Goal: Transaction & Acquisition: Obtain resource

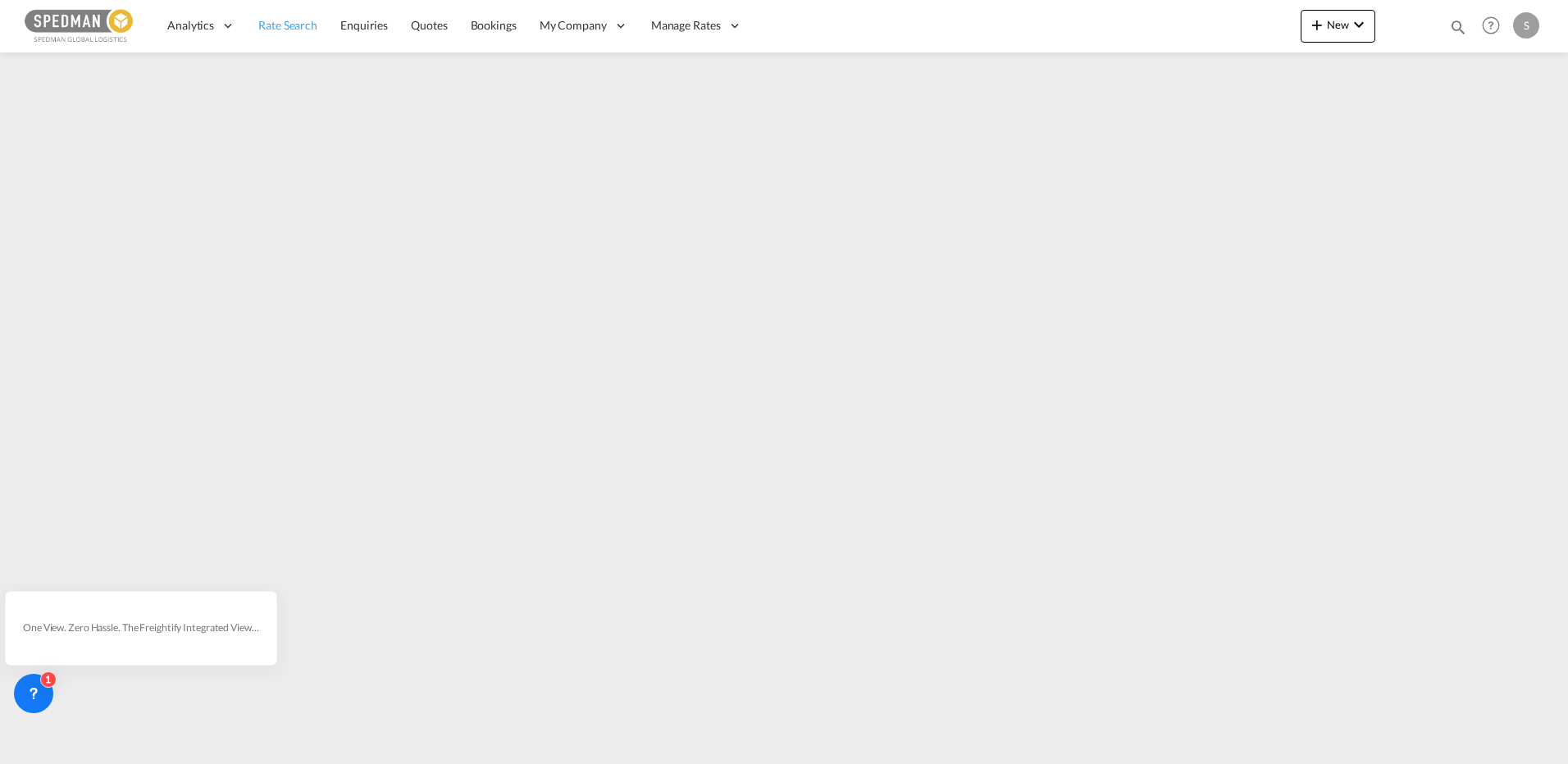
click at [291, 26] on span "Rate Search" at bounding box center [288, 25] width 59 height 14
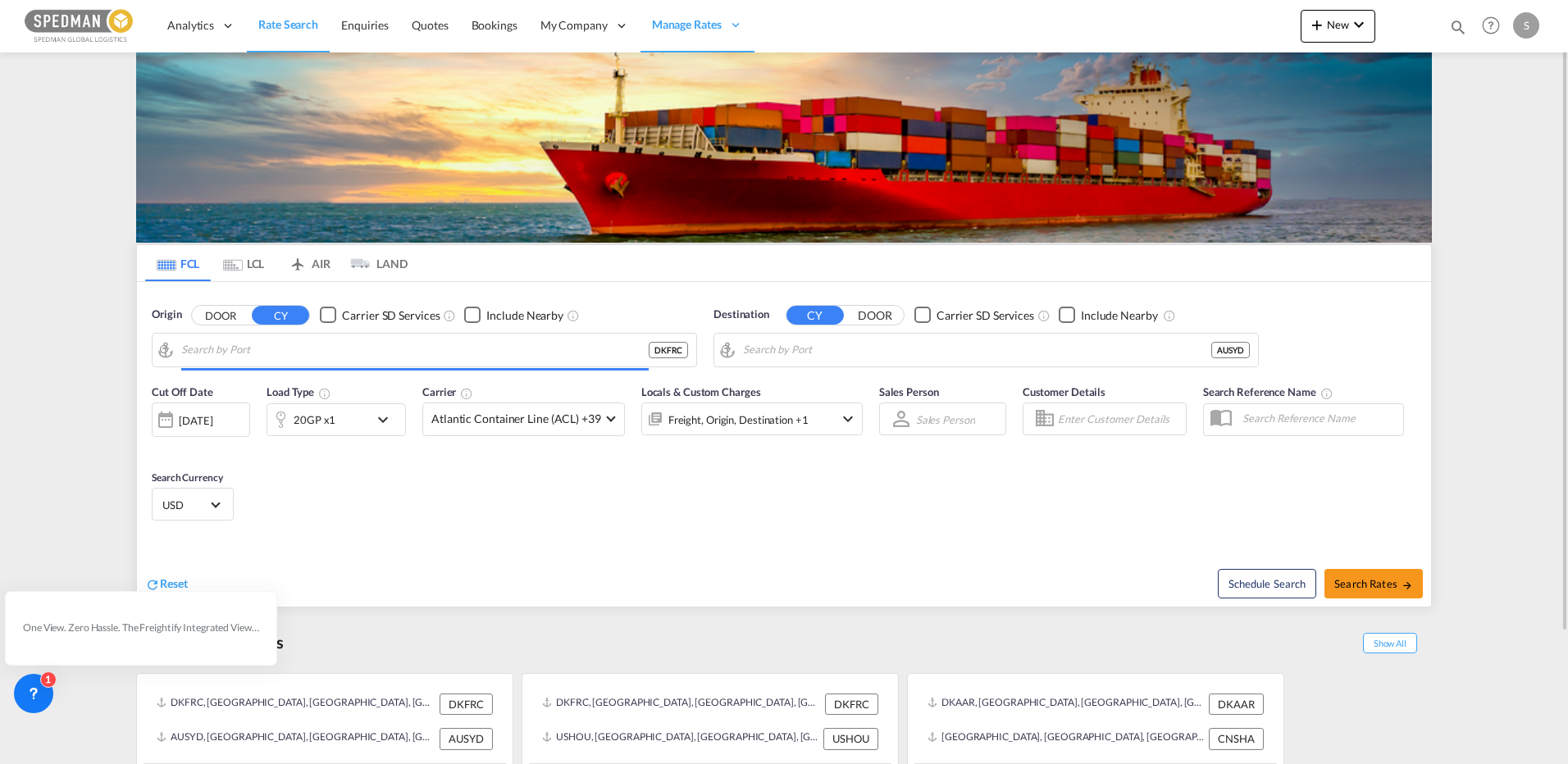
click at [272, 358] on input "Search by Port" at bounding box center [415, 350] width 468 height 25
type input "[GEOGRAPHIC_DATA], DKFRC"
type input "[GEOGRAPHIC_DATA], AUSYD"
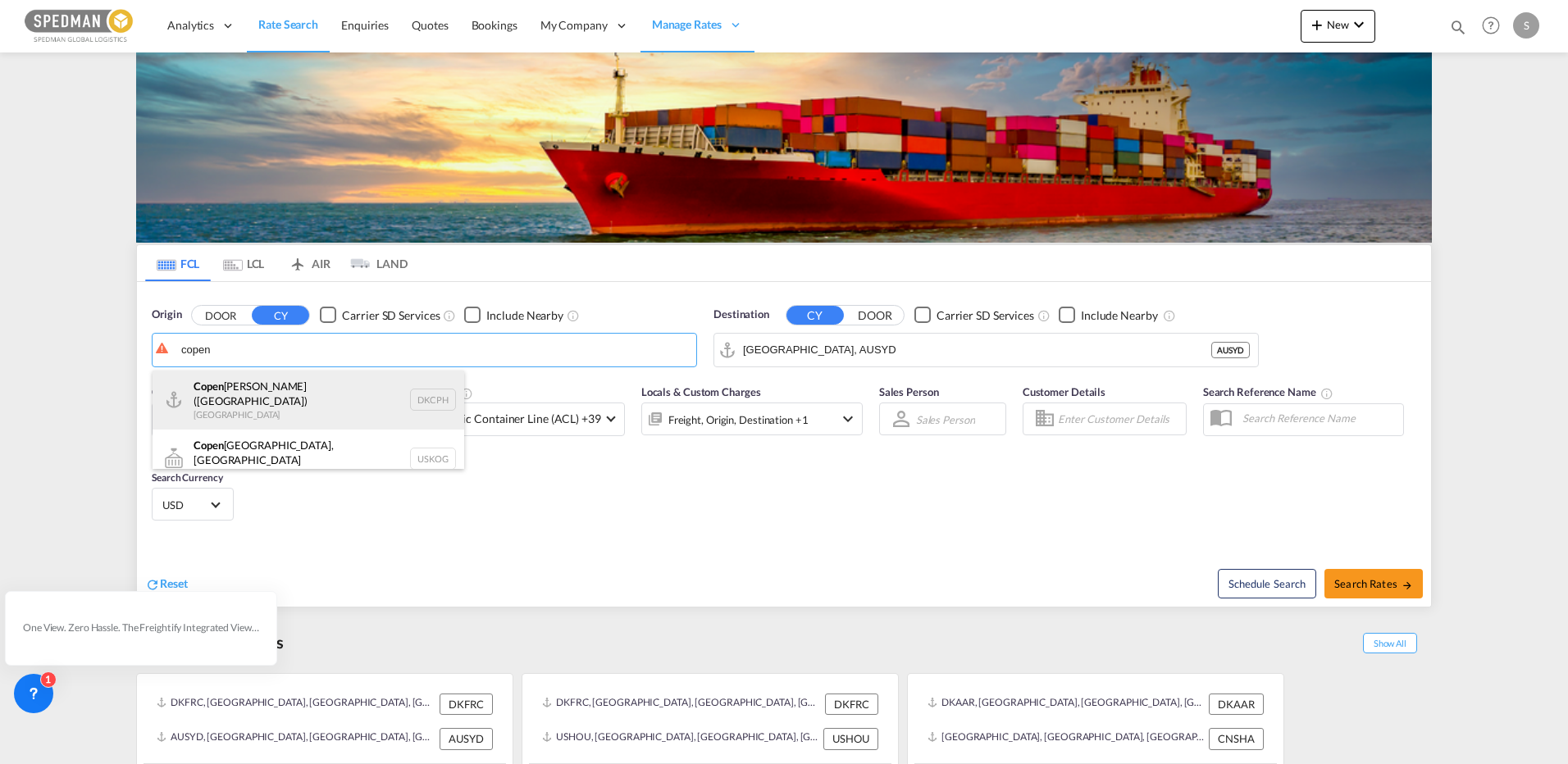
click at [245, 390] on div "[PERSON_NAME] [PERSON_NAME] ([GEOGRAPHIC_DATA]) Denmark DKCPH" at bounding box center [308, 400] width 311 height 59
type input "[GEOGRAPHIC_DATA] ([GEOGRAPHIC_DATA]), DKCPH"
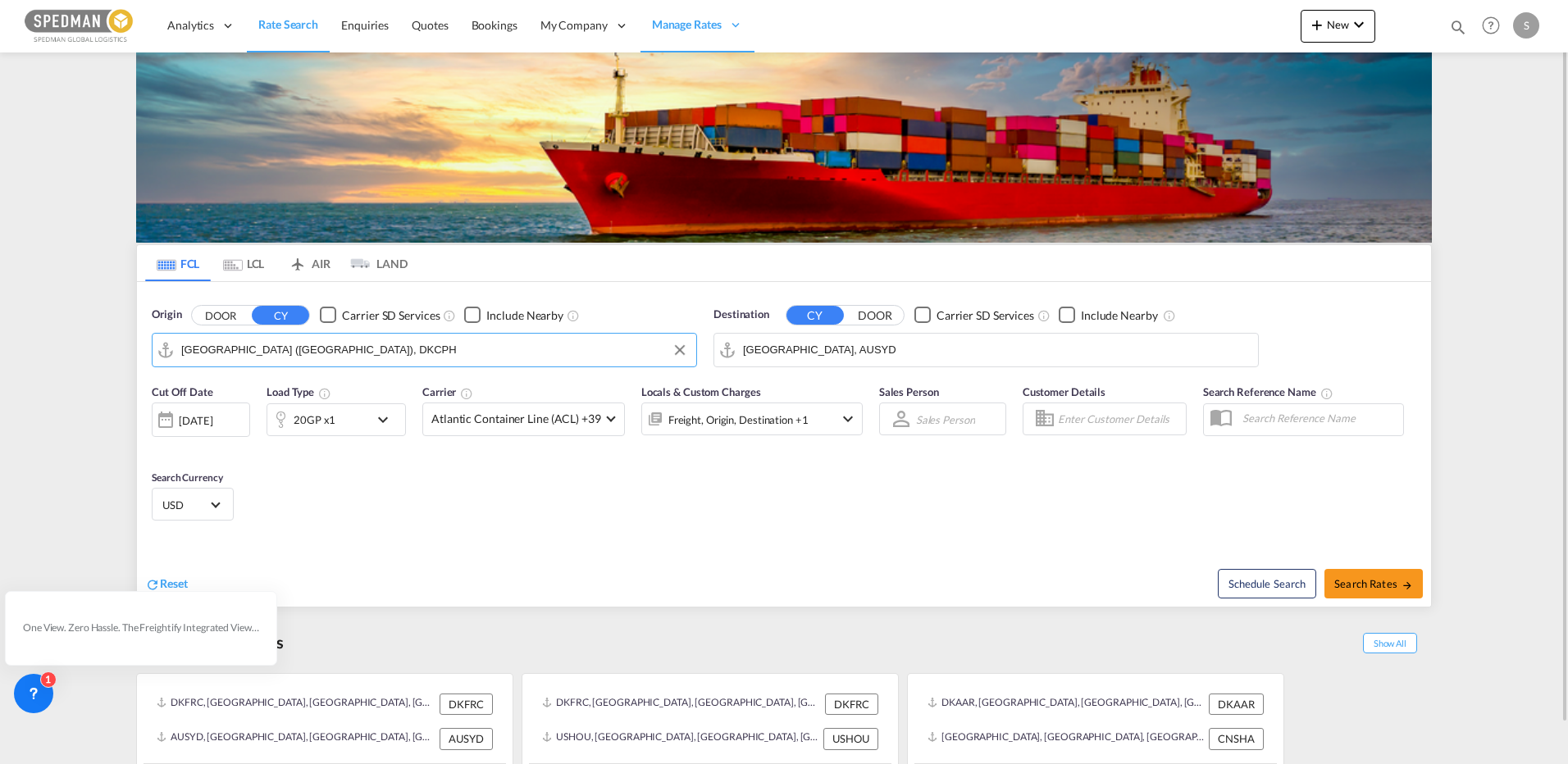
click at [970, 353] on input "[GEOGRAPHIC_DATA], AUSYD" at bounding box center [996, 350] width 507 height 25
click at [780, 442] on div "Busan Korea, Republic of KRPUS" at bounding box center [869, 444] width 311 height 49
type input "Busan, KRPUS"
click at [1372, 577] on span "Search Rates" at bounding box center [1373, 583] width 79 height 13
type input "DKCPH to KRPUS / [DATE]"
